Goal: Use online tool/utility: Utilize a website feature to perform a specific function

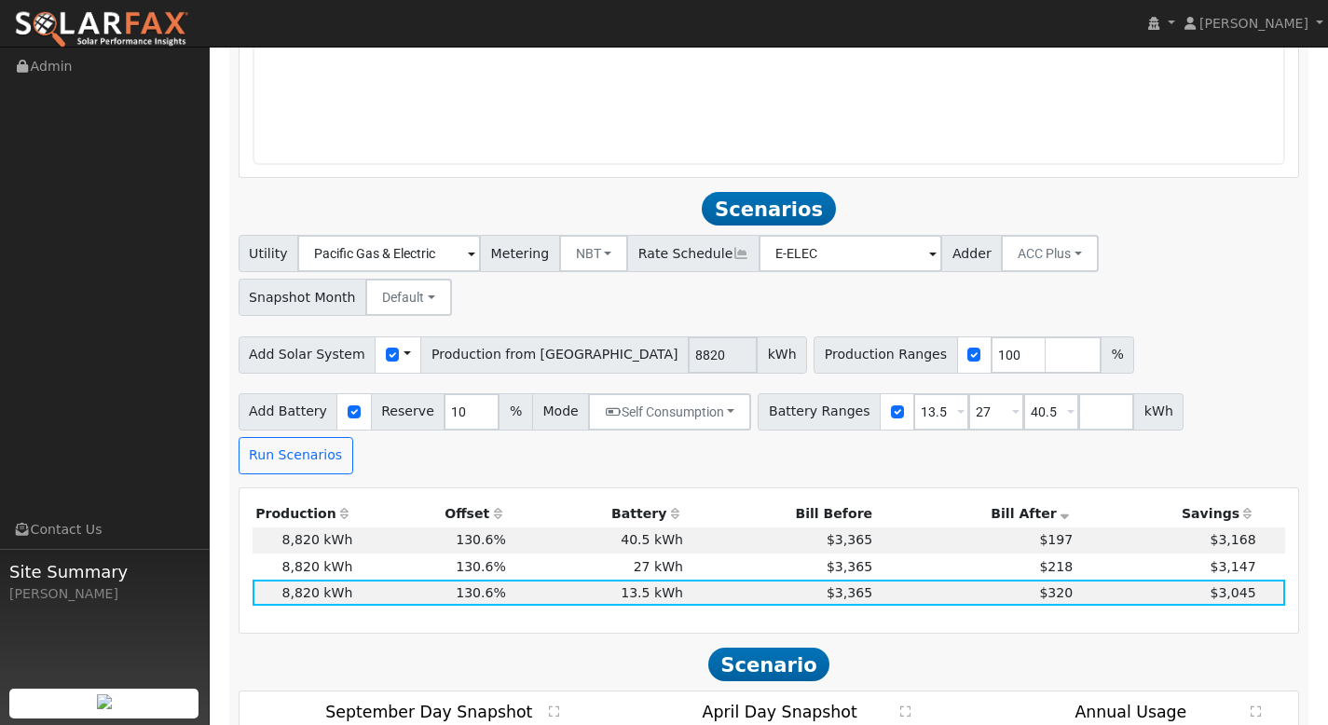
scroll to position [1670, 0]
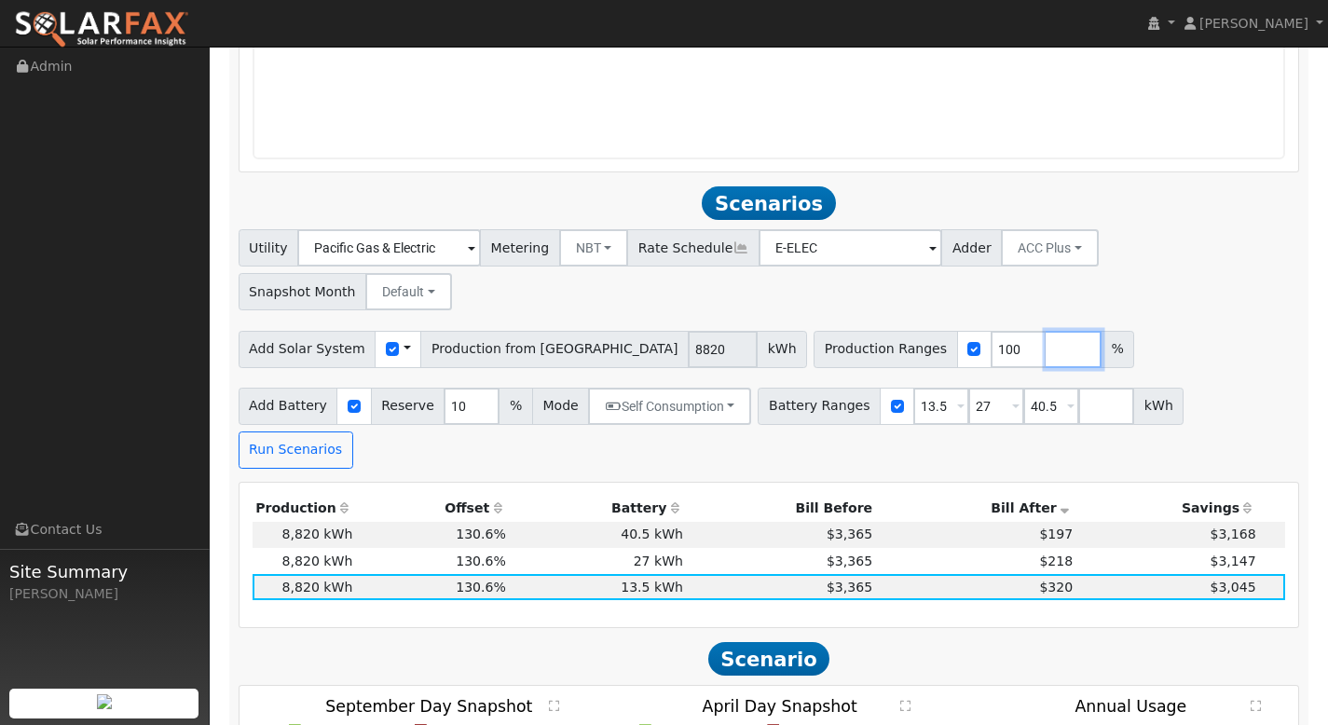
click at [1045, 331] on input "number" at bounding box center [1073, 349] width 56 height 37
type input "120"
click at [1100, 331] on input "number" at bounding box center [1128, 349] width 56 height 37
type input "140"
click at [1155, 331] on input "number" at bounding box center [1183, 349] width 56 height 37
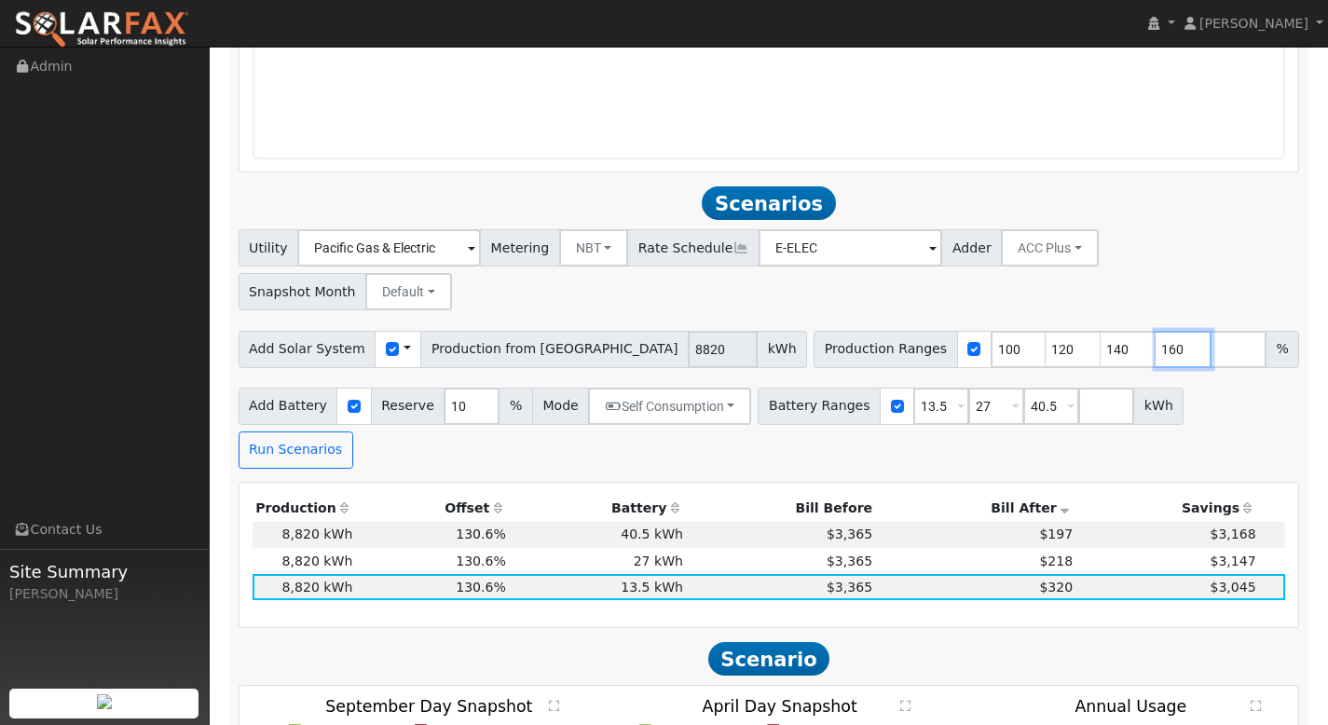
type input "160"
click at [1210, 331] on input "number" at bounding box center [1238, 349] width 56 height 37
click at [353, 431] on button "Run Scenarios" at bounding box center [296, 449] width 115 height 37
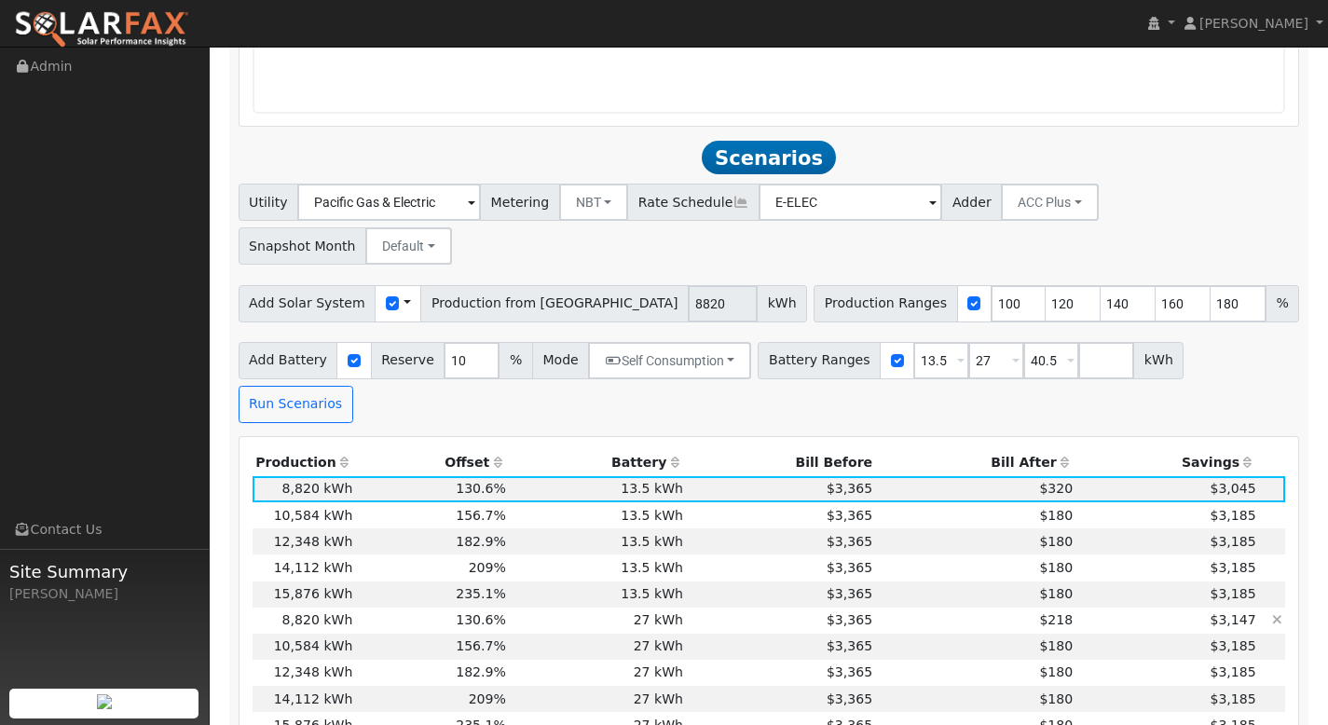
scroll to position [1800, 0]
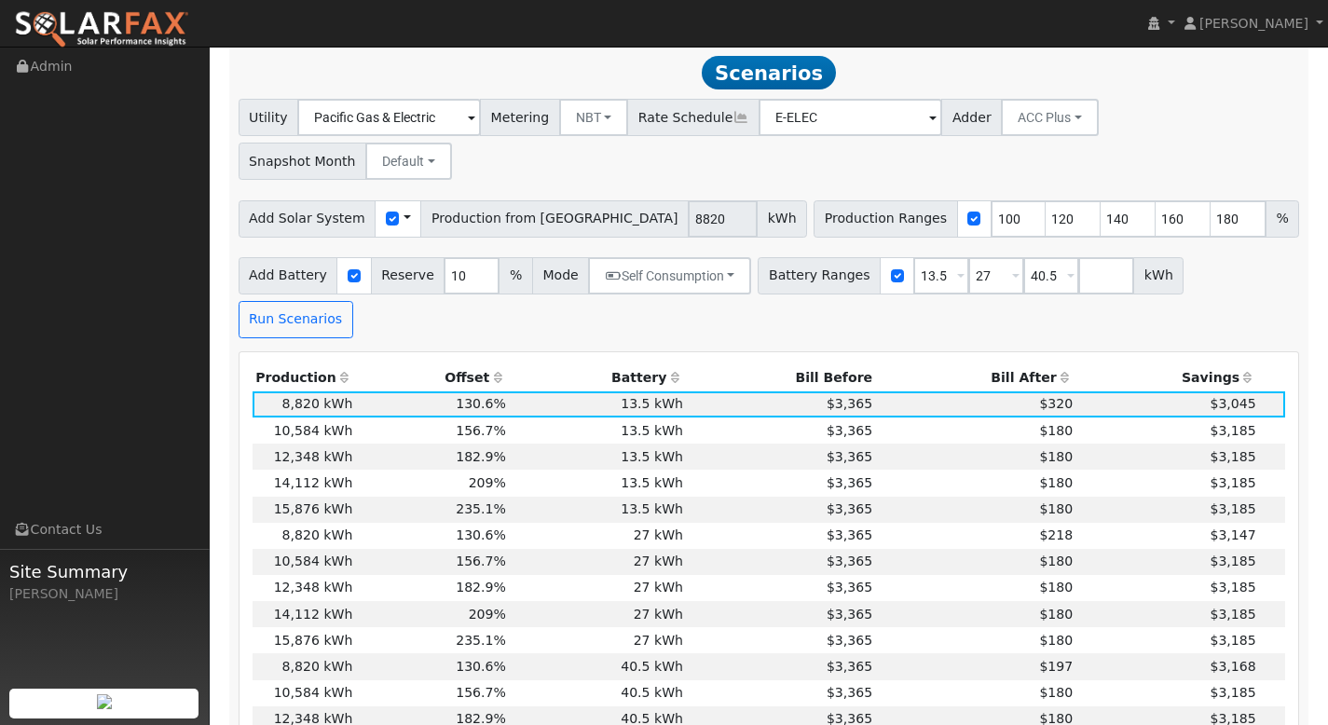
click at [1023, 365] on th "Bill After" at bounding box center [976, 378] width 200 height 26
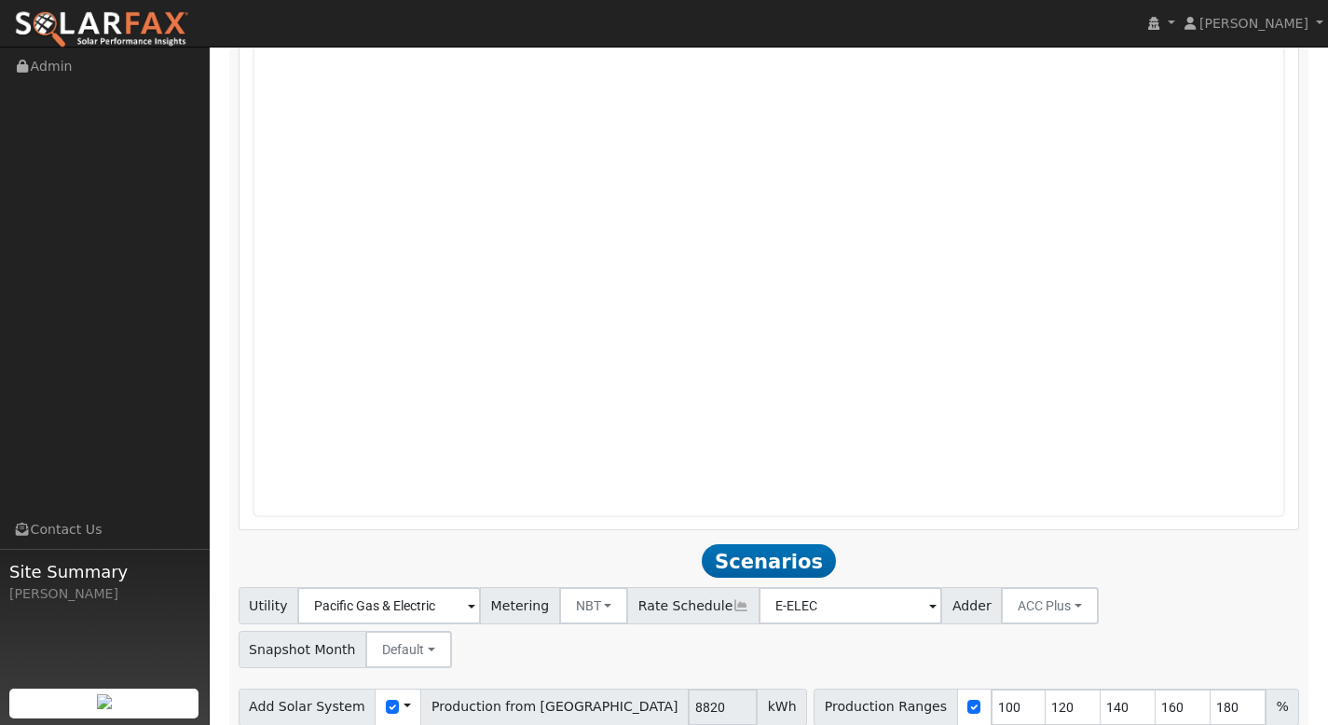
scroll to position [1637, 0]
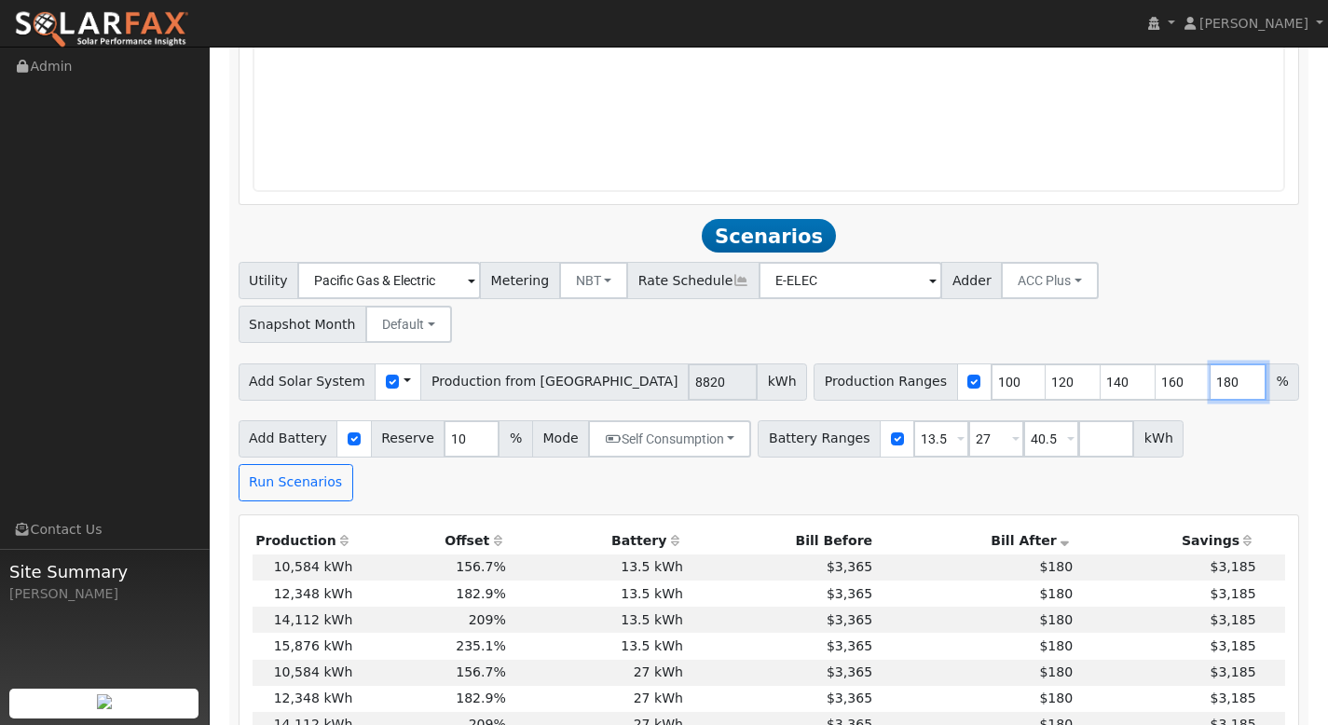
click at [1210, 363] on input "180" at bounding box center [1238, 381] width 56 height 37
type input "1"
click at [1043, 420] on input "40.5" at bounding box center [1051, 438] width 56 height 37
type input "4"
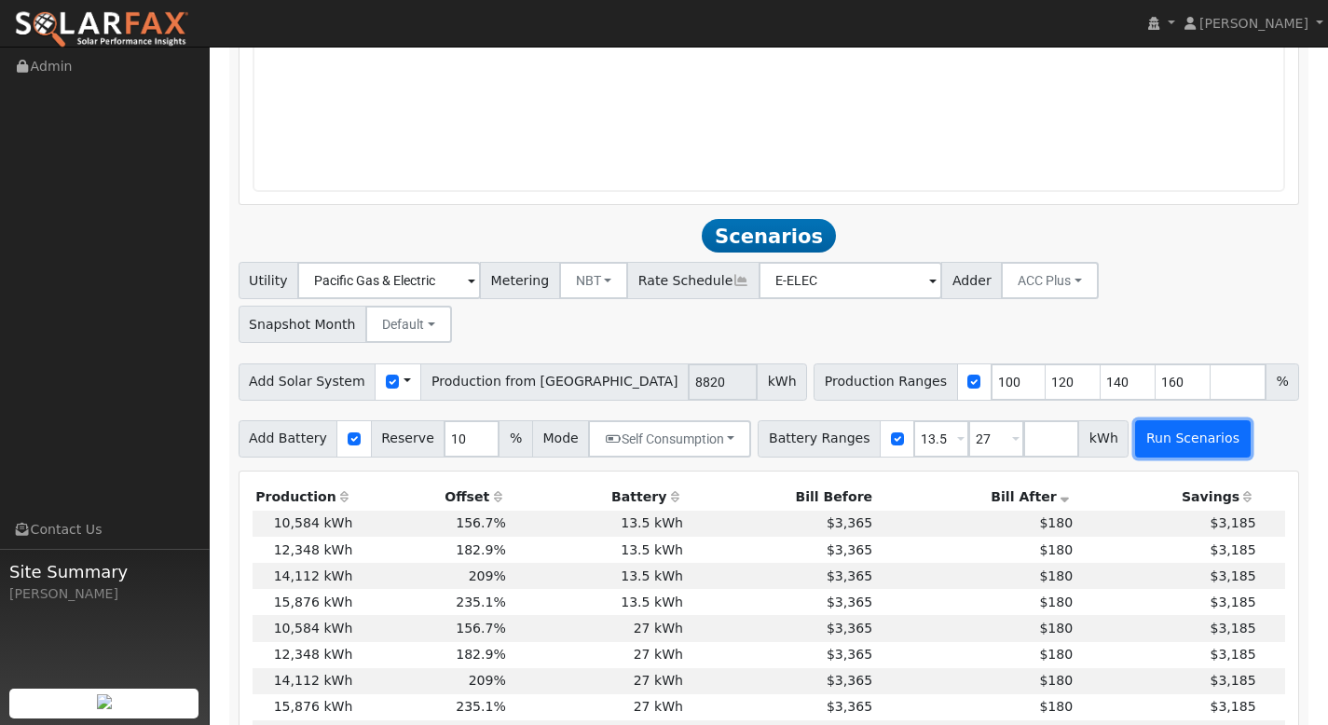
click at [1135, 420] on button "Run Scenarios" at bounding box center [1192, 438] width 115 height 37
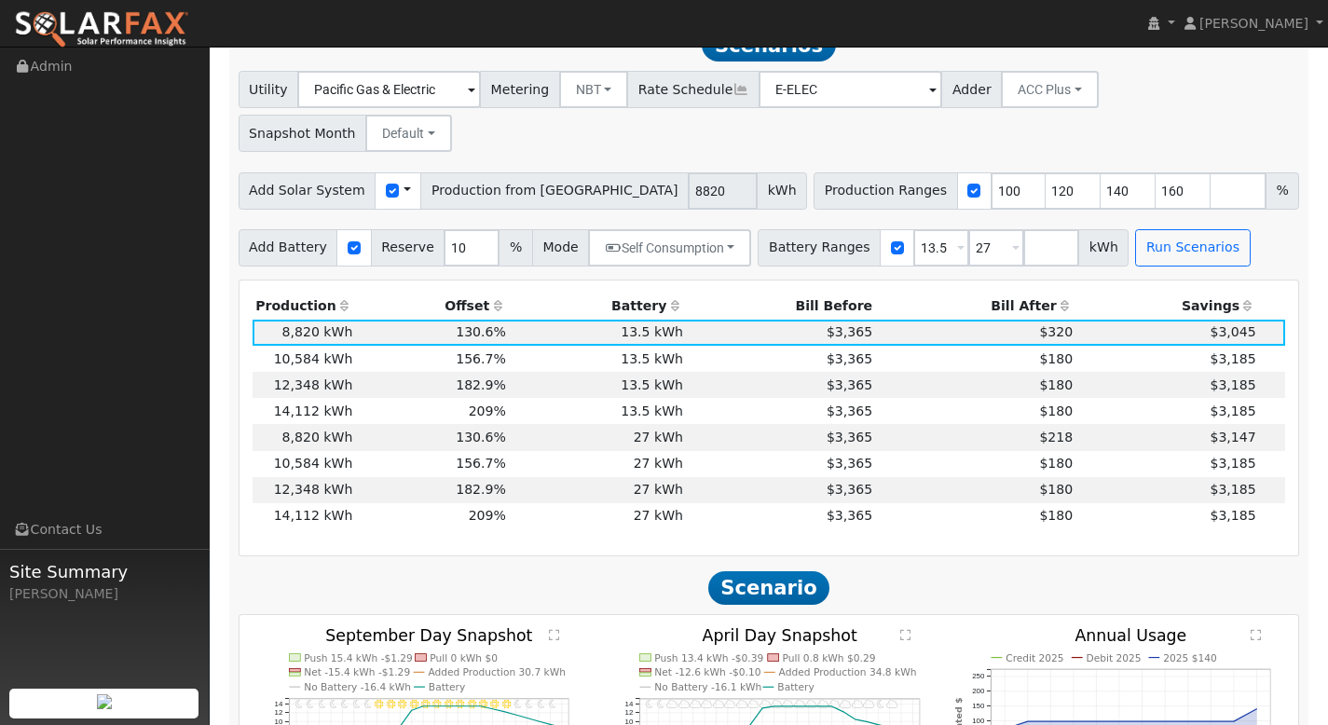
scroll to position [1694, 0]
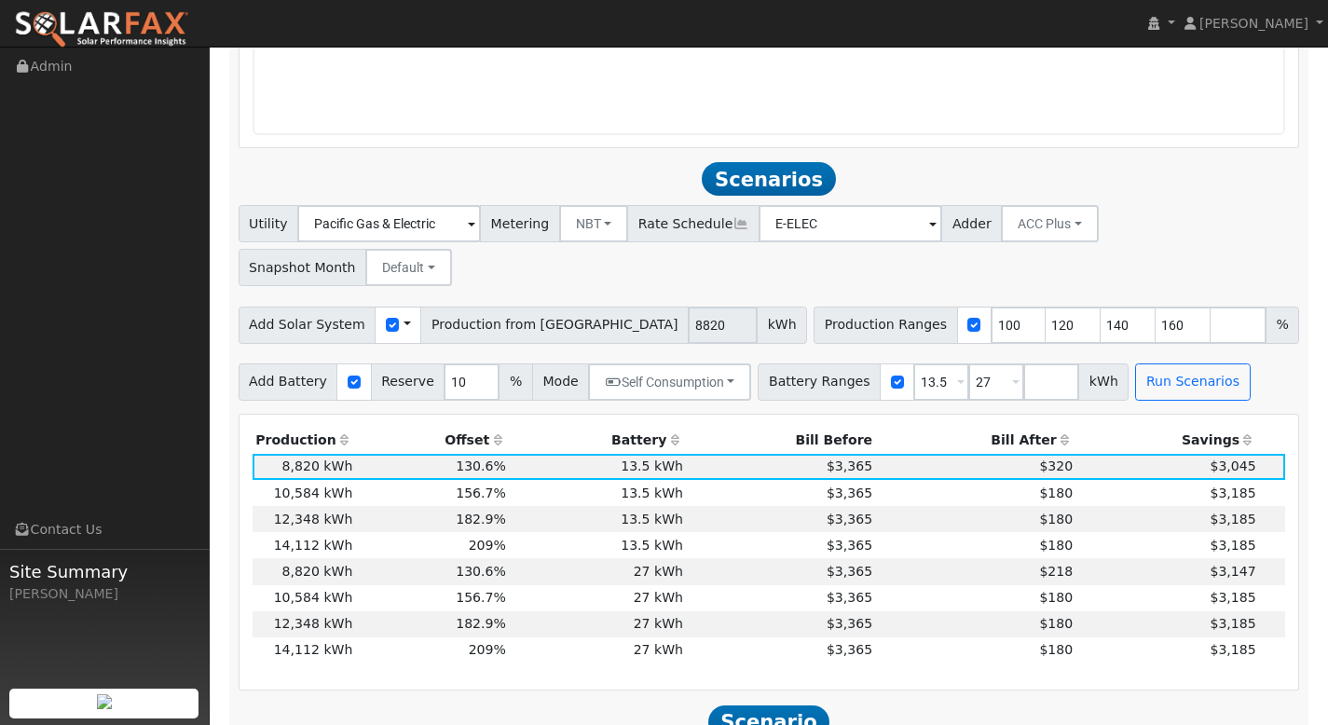
click at [1035, 428] on th "Bill After" at bounding box center [976, 441] width 200 height 26
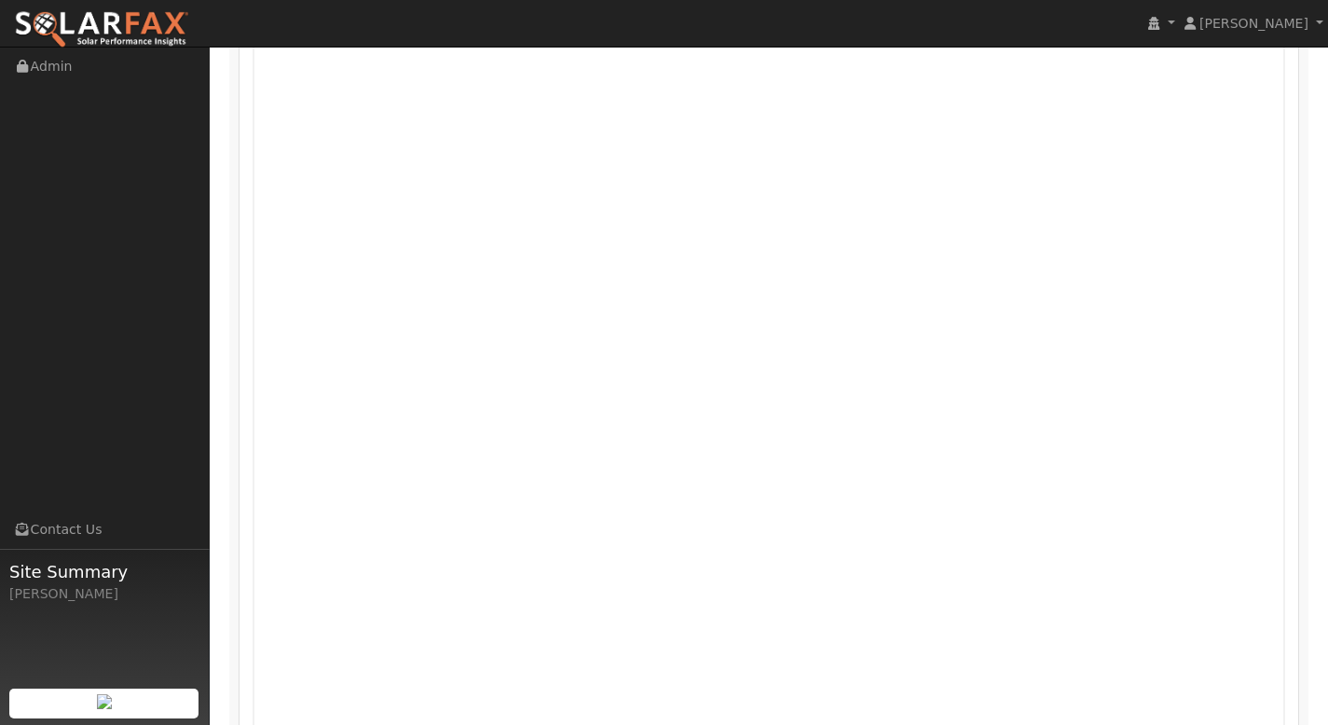
scroll to position [1072, 0]
